Goal: Communication & Community: Answer question/provide support

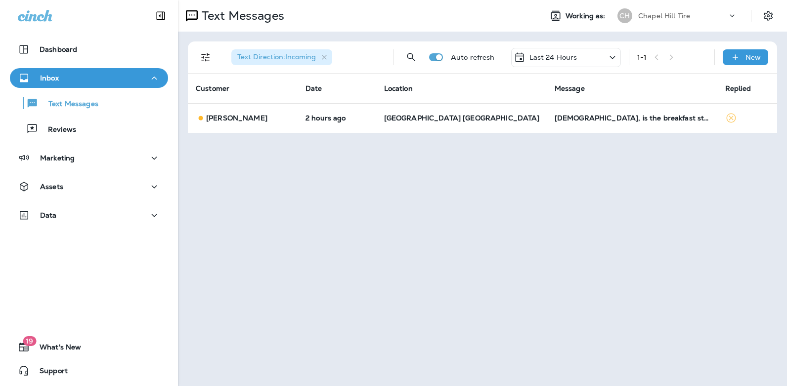
click at [613, 58] on icon at bounding box center [611, 57] width 5 height 3
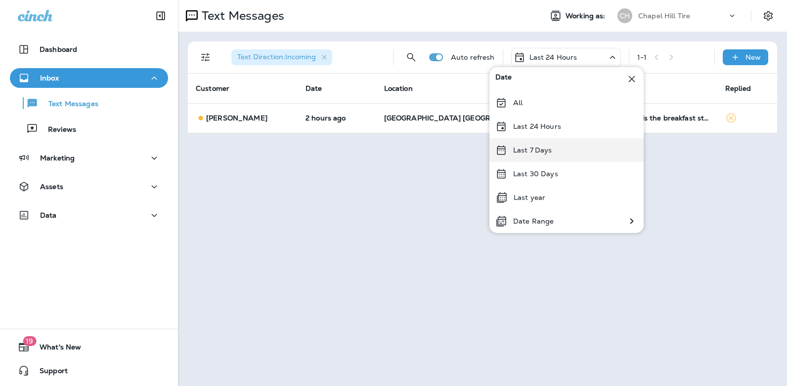
click at [561, 152] on div "Last 7 Days" at bounding box center [566, 150] width 154 height 24
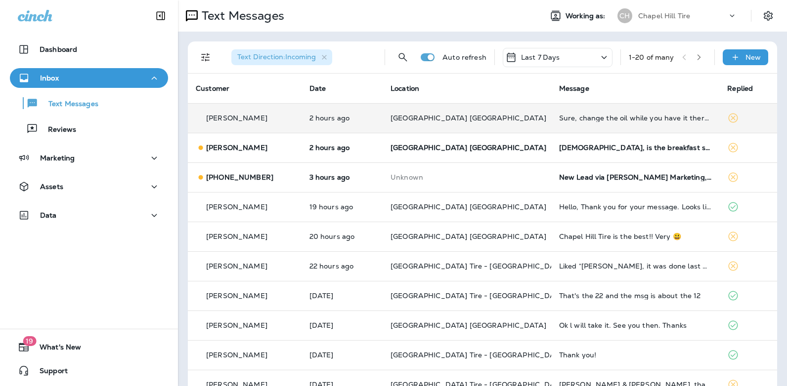
click at [640, 118] on div "Sure, change the oil while you have it there..." at bounding box center [635, 118] width 153 height 8
click at [640, 118] on div at bounding box center [656, 73] width 326 height 131
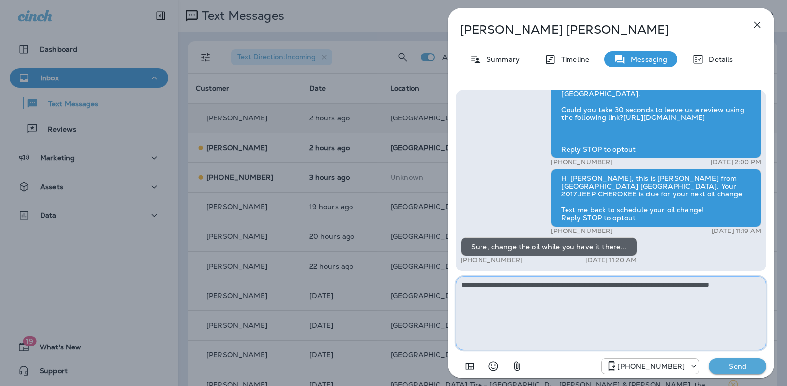
type textarea "**********"
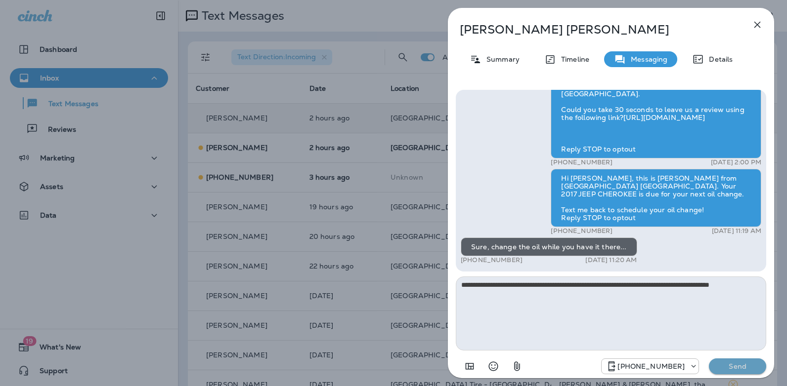
click at [727, 370] on p "Send" at bounding box center [737, 366] width 42 height 9
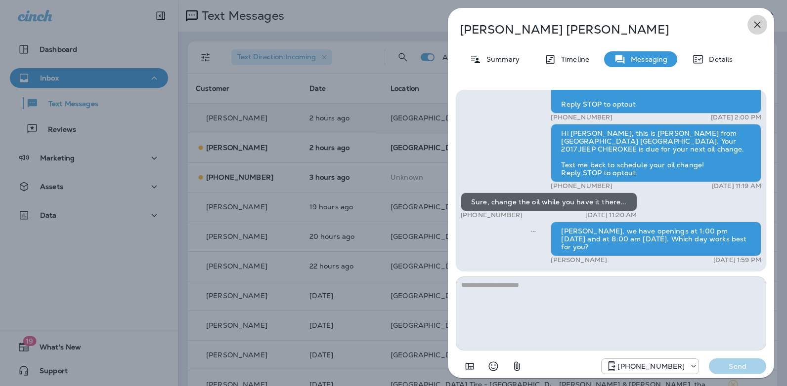
click at [755, 24] on icon "button" at bounding box center [757, 25] width 12 height 12
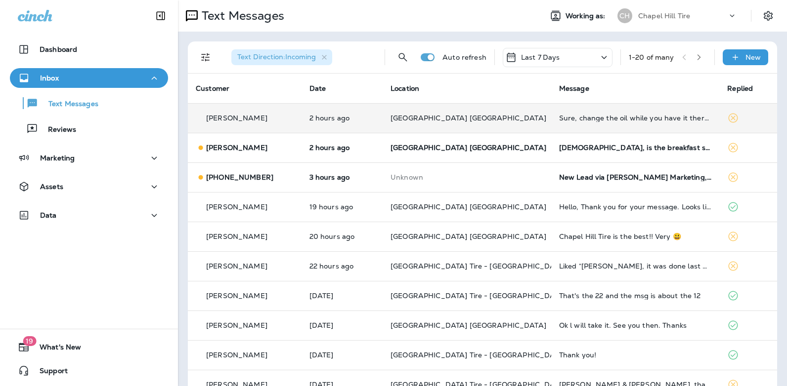
click at [598, 56] on icon at bounding box center [604, 57] width 12 height 12
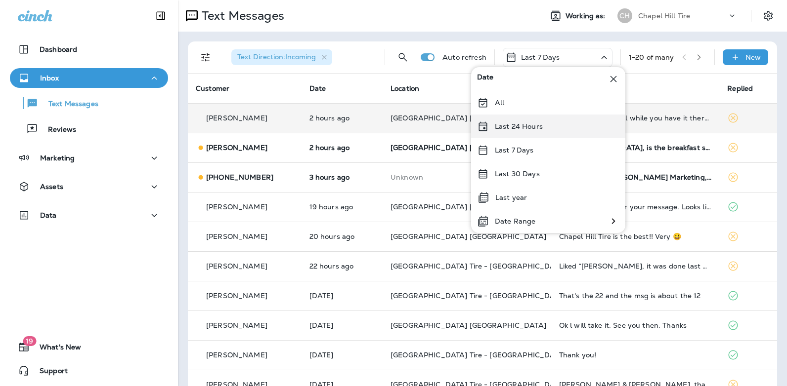
click at [550, 126] on div "Last 24 Hours" at bounding box center [548, 127] width 154 height 24
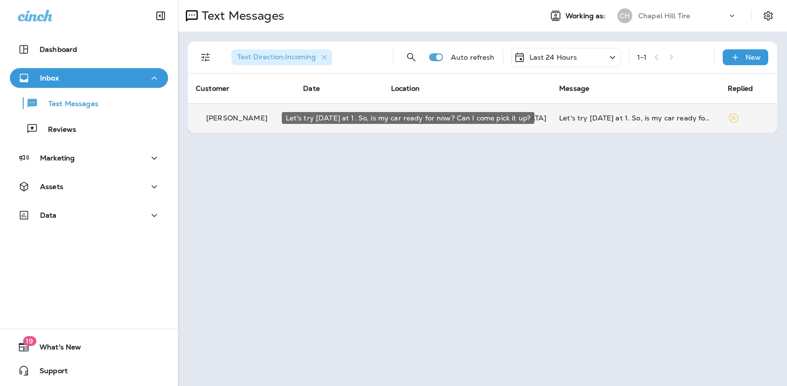
click at [598, 117] on div "Let's try [DATE] at 1. So, is my car ready for now? Can I come pick it up?" at bounding box center [635, 118] width 152 height 8
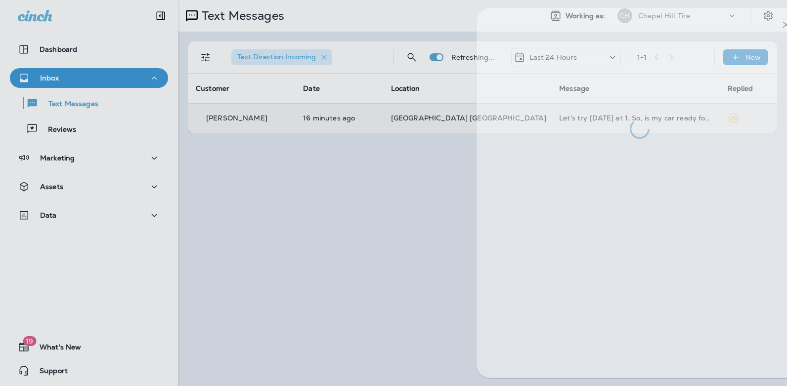
click at [598, 117] on div at bounding box center [639, 73] width 326 height 131
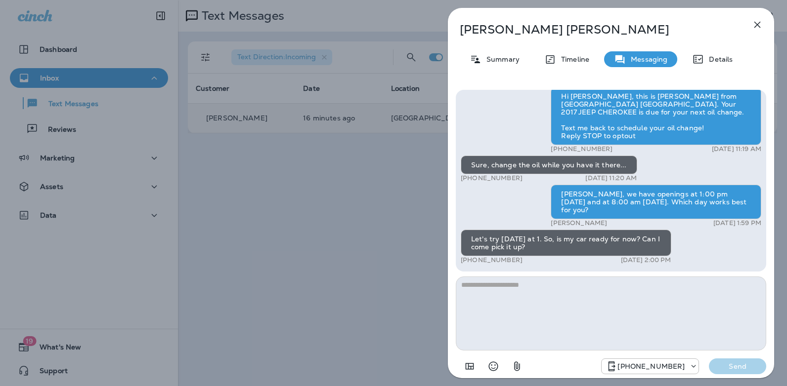
drag, startPoint x: 520, startPoint y: 258, endPoint x: 469, endPoint y: 259, distance: 50.9
click at [469, 259] on div "+1 (919) 614-0204 [DATE] 2:00 PM" at bounding box center [565, 260] width 210 height 8
copy p "[PHONE_NUMBER]"
click at [757, 23] on icon "button" at bounding box center [757, 25] width 12 height 12
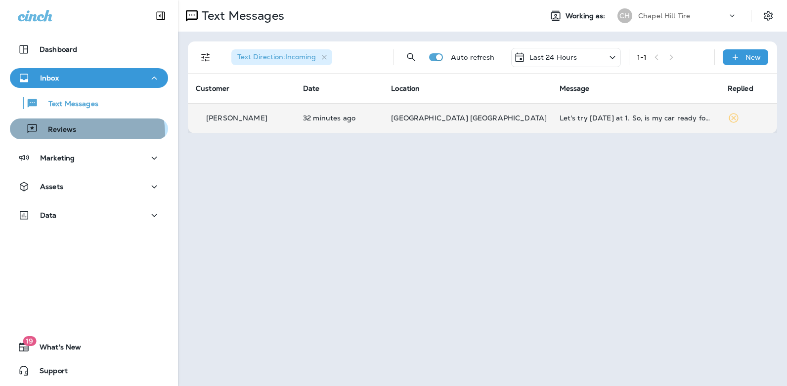
click at [71, 135] on div "Reviews" at bounding box center [45, 129] width 62 height 15
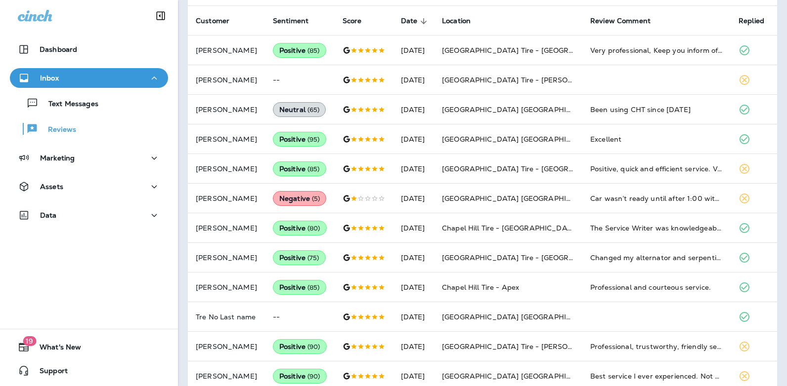
scroll to position [250, 0]
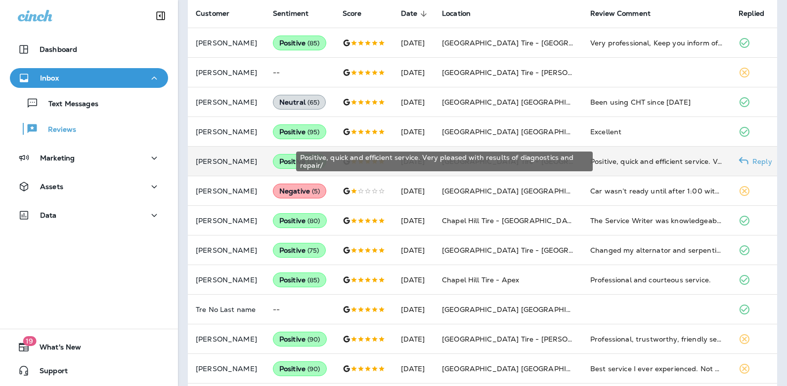
click at [629, 161] on div "Positive, quick and efficient service. Very pleased with results of diagnostics…" at bounding box center [656, 162] width 132 height 10
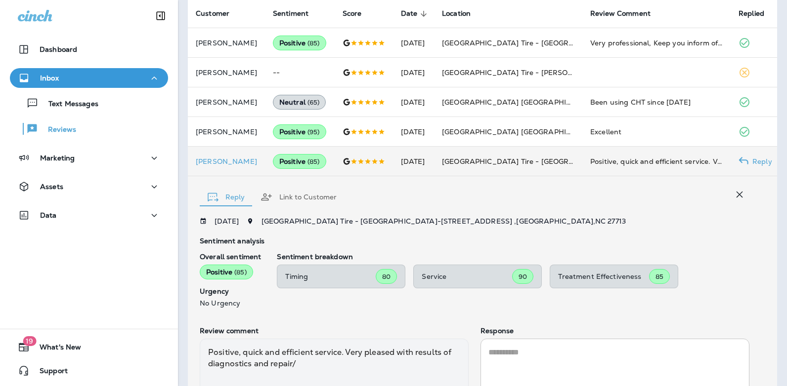
scroll to position [340, 0]
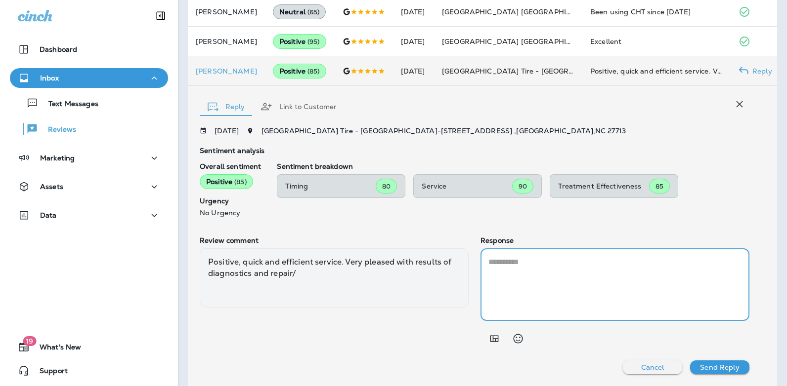
click at [546, 267] on textarea at bounding box center [614, 284] width 253 height 57
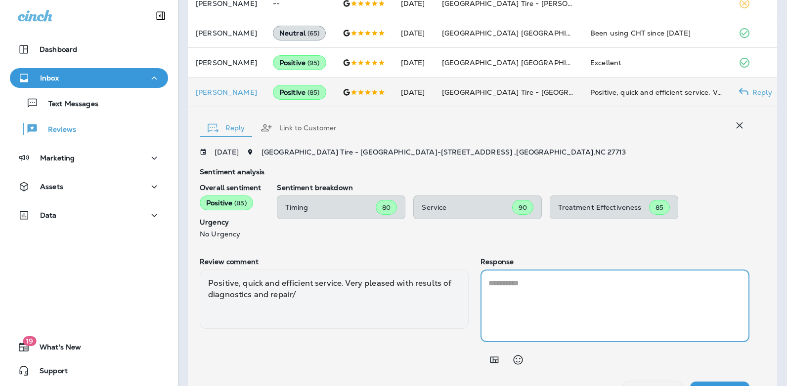
scroll to position [335, 0]
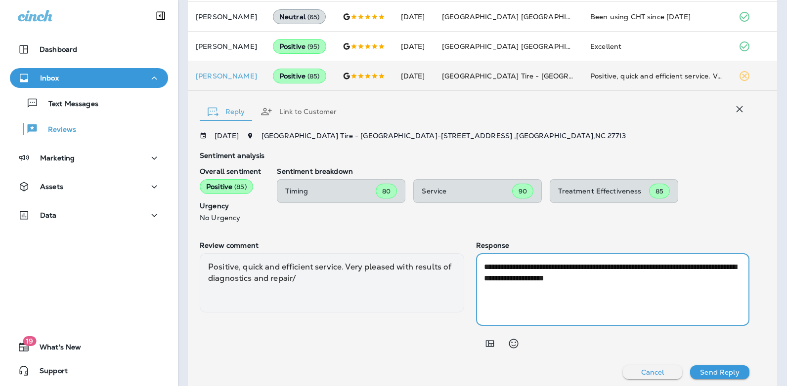
type textarea "**********"
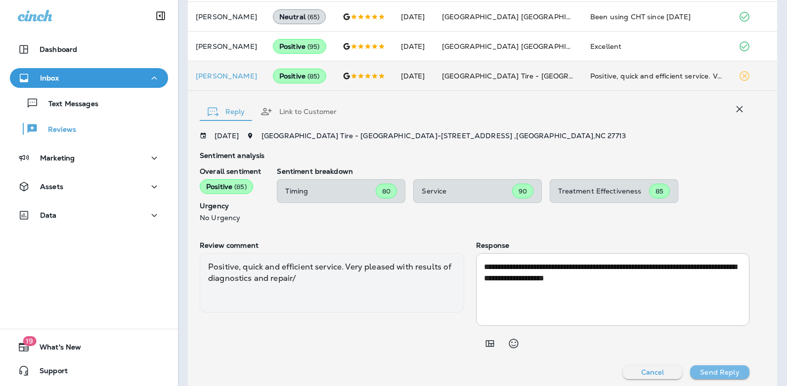
click at [736, 372] on p "Send Reply" at bounding box center [719, 373] width 39 height 8
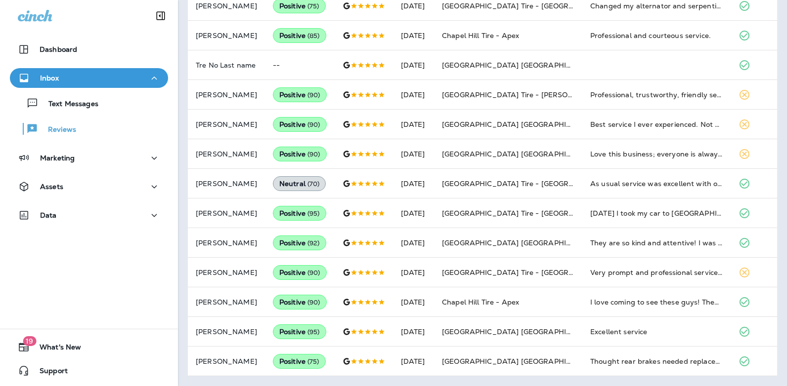
scroll to position [502, 0]
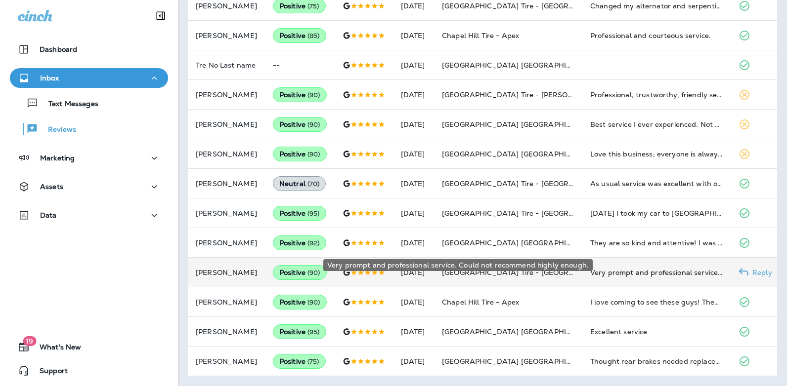
click at [630, 268] on div "Very prompt and professional service. Could not recommend highly enough." at bounding box center [656, 273] width 132 height 10
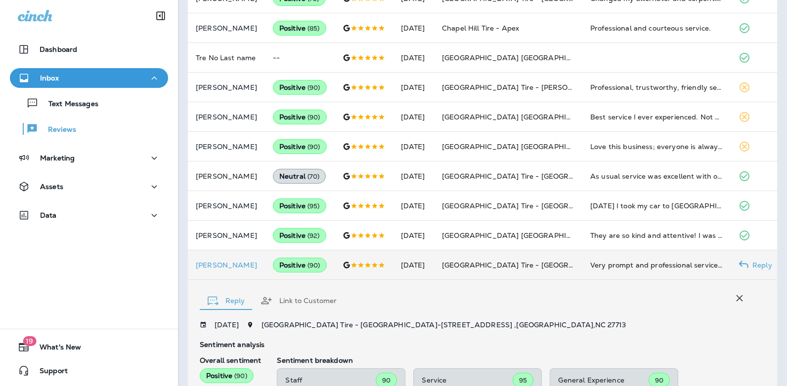
scroll to position [696, 0]
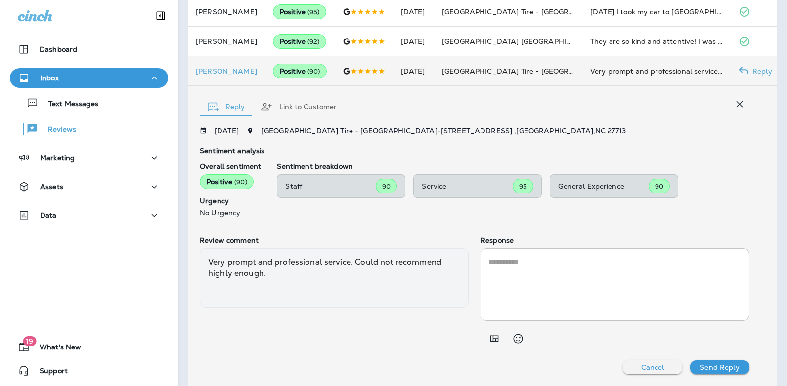
click at [566, 260] on textarea at bounding box center [614, 284] width 253 height 57
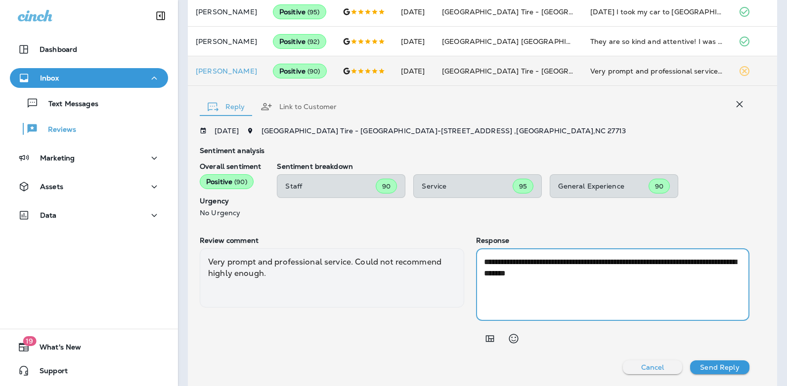
type textarea "**********"
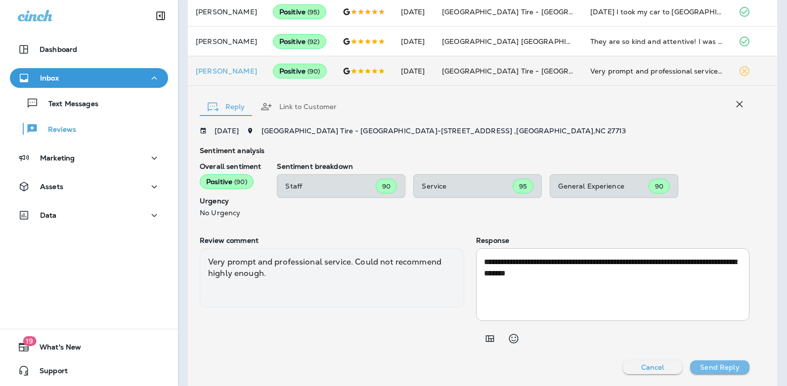
click at [720, 365] on p "Send Reply" at bounding box center [719, 368] width 39 height 8
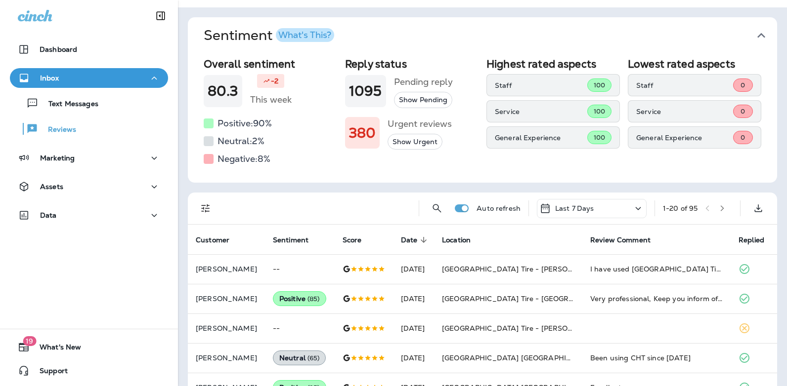
scroll to position [25, 0]
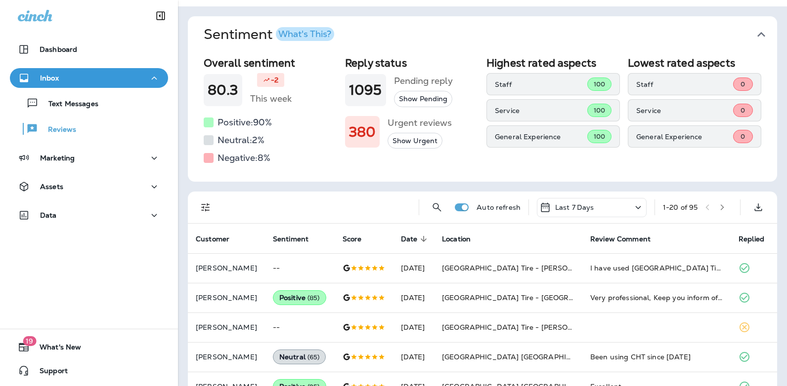
click at [720, 206] on icon "button" at bounding box center [721, 208] width 3 height 6
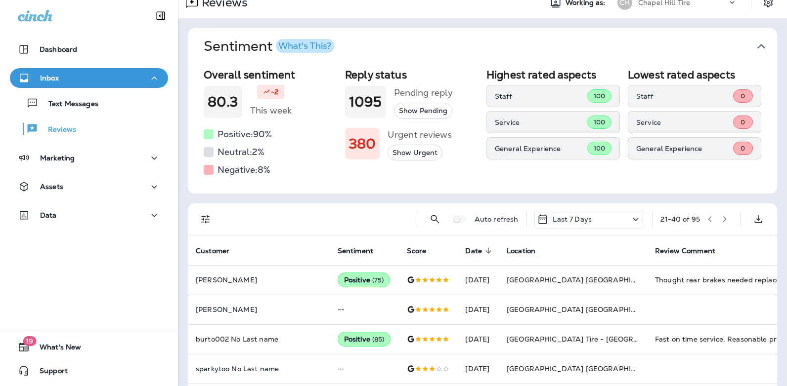
scroll to position [0, 0]
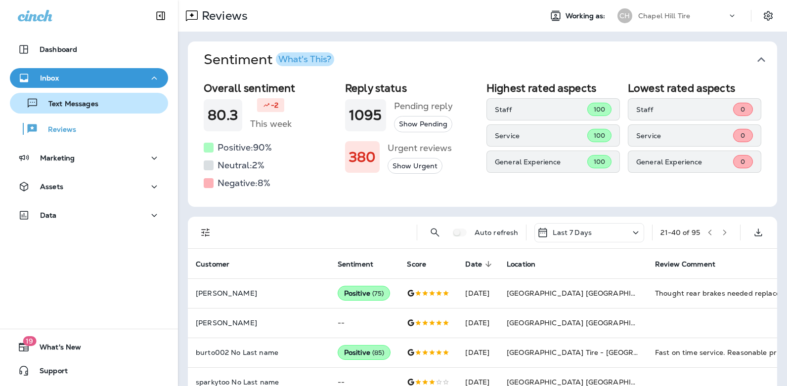
click at [76, 107] on p "Text Messages" at bounding box center [69, 104] width 60 height 9
